Goal: Transaction & Acquisition: Purchase product/service

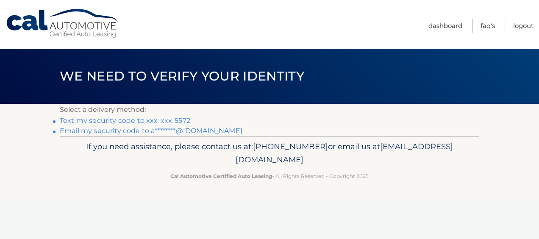
click at [108, 120] on link "Text my security code to xxx-xxx-5572" at bounding box center [125, 120] width 130 height 8
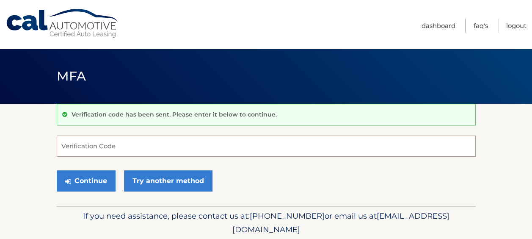
click at [102, 145] on input "Verification Code" at bounding box center [266, 146] width 419 height 21
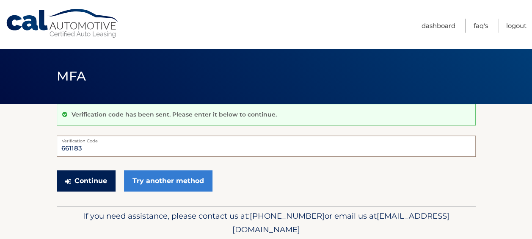
type input "661183"
click at [86, 182] on button "Continue" at bounding box center [86, 180] width 59 height 21
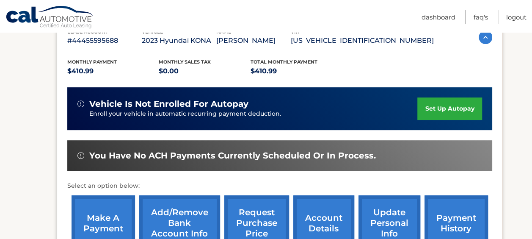
scroll to position [169, 0]
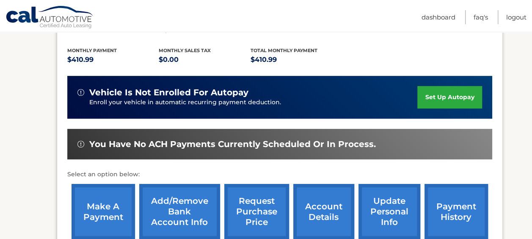
click at [98, 217] on link "make a payment" at bounding box center [104, 211] width 64 height 55
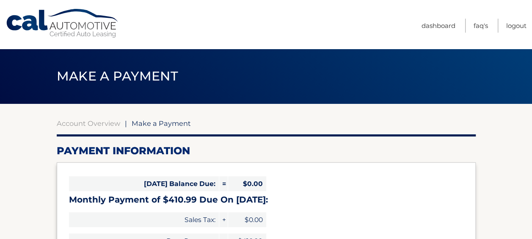
select select "ZWQzNWNmMDItMjk0NC00NzZhLWJlYjYtM2NhOTk3Yjg2MjM4"
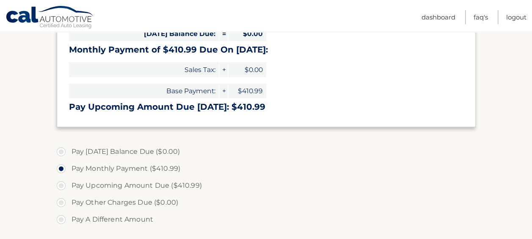
scroll to position [169, 0]
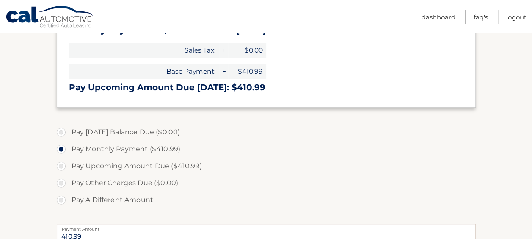
click at [62, 149] on label "Pay Monthly Payment ($410.99)" at bounding box center [266, 149] width 419 height 17
click at [62, 149] on input "Pay Monthly Payment ($410.99)" at bounding box center [64, 148] width 8 height 14
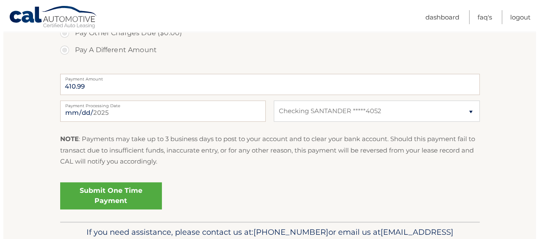
scroll to position [339, 0]
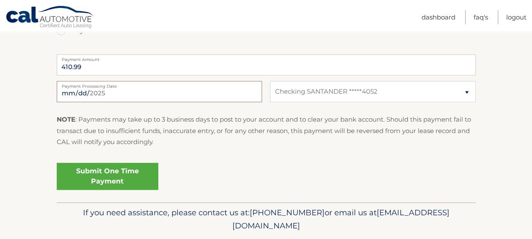
click at [104, 92] on input "2025-09-30" at bounding box center [159, 91] width 205 height 21
type input "2025-10-23"
click at [106, 177] on link "Submit One Time Payment" at bounding box center [108, 176] width 102 height 27
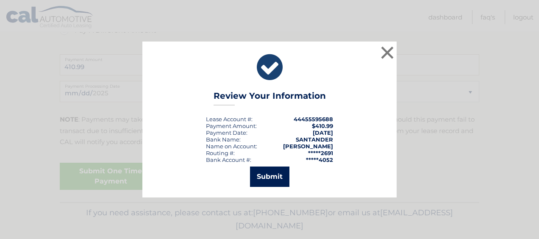
click at [268, 179] on button "Submit" at bounding box center [269, 176] width 39 height 20
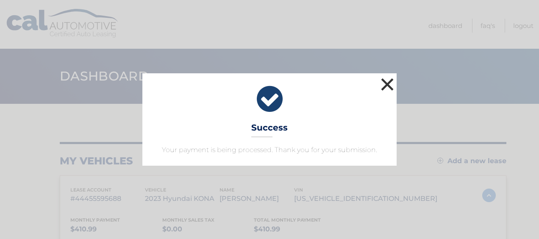
click at [385, 85] on button "×" at bounding box center [387, 84] width 17 height 17
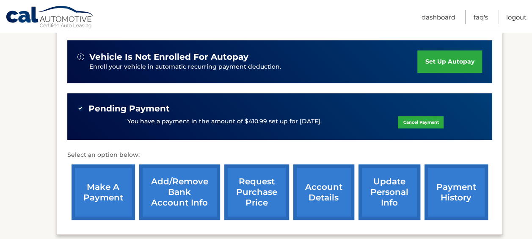
scroll to position [120, 0]
